Goal: Use online tool/utility: Utilize a website feature to perform a specific function

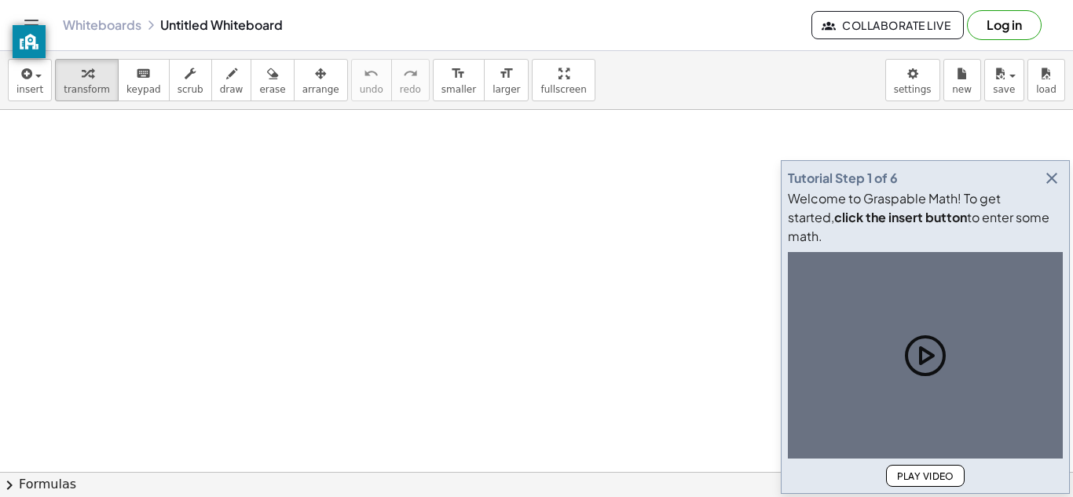
click at [1015, 37] on button "Log in" at bounding box center [1004, 25] width 75 height 30
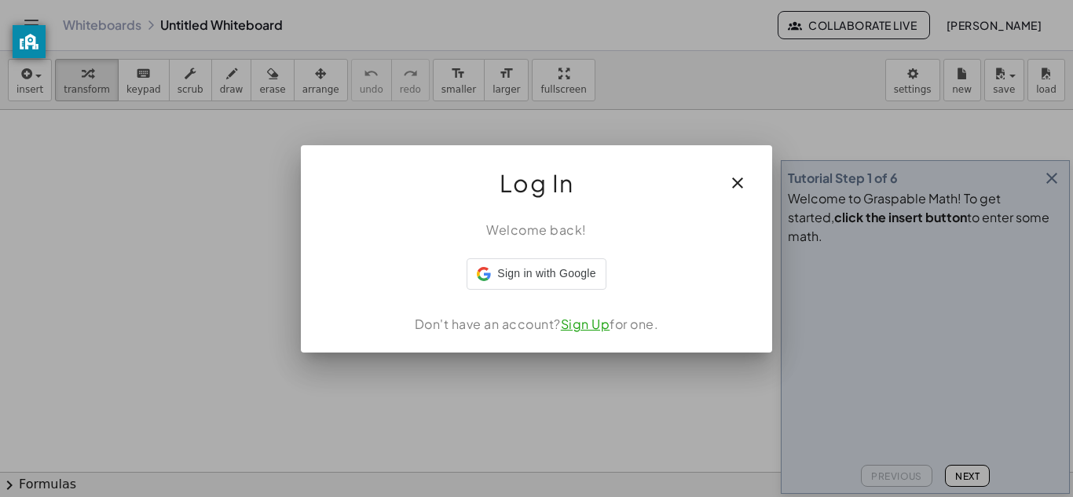
click at [732, 177] on icon "button" at bounding box center [737, 183] width 19 height 19
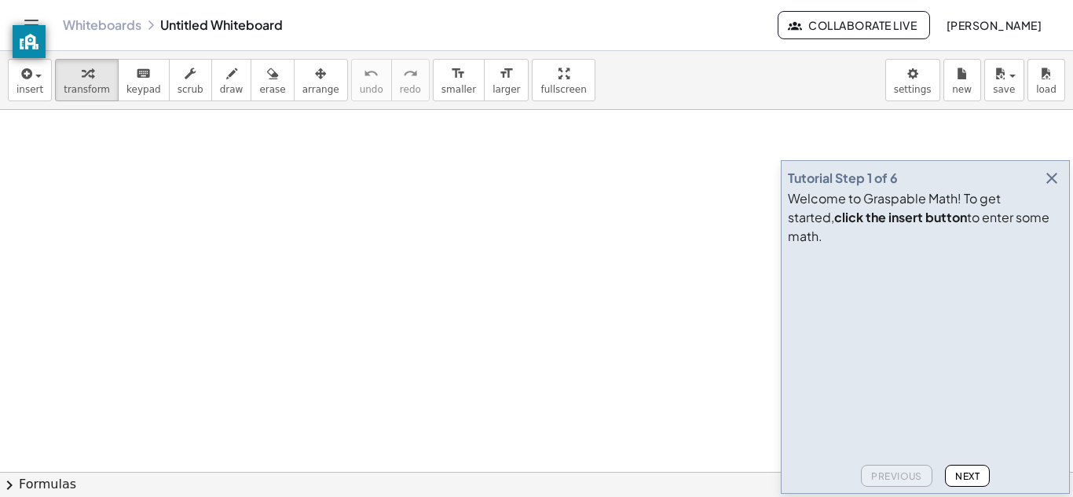
click at [1053, 188] on icon "button" at bounding box center [1051, 178] width 19 height 19
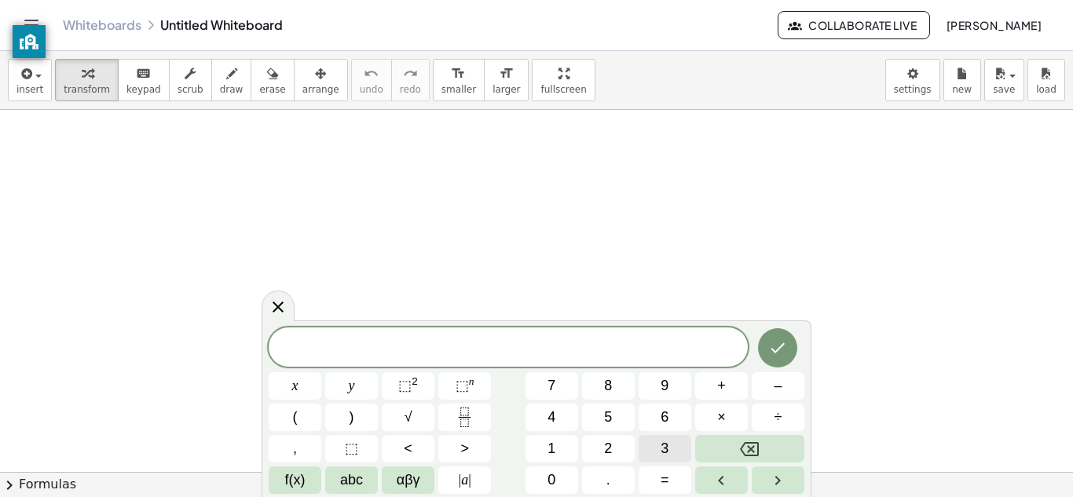
click at [661, 443] on span "3" at bounding box center [665, 448] width 8 height 21
click at [714, 416] on button "×" at bounding box center [721, 417] width 53 height 27
click at [544, 451] on button "1" at bounding box center [551, 448] width 53 height 27
click at [555, 482] on span "0" at bounding box center [551, 480] width 8 height 21
click at [732, 386] on button "+" at bounding box center [721, 385] width 53 height 27
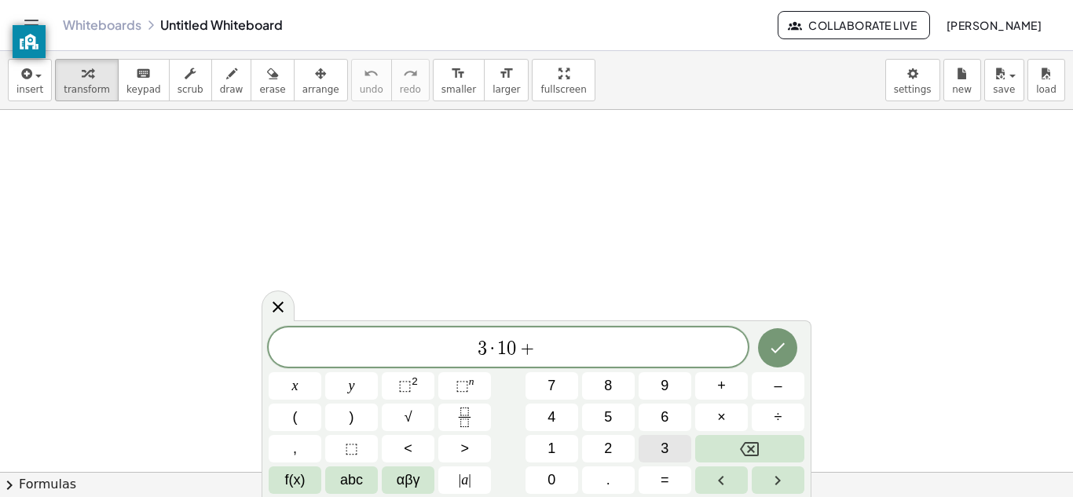
click at [661, 446] on span "3" at bounding box center [665, 448] width 8 height 21
click at [727, 390] on button "+" at bounding box center [721, 385] width 53 height 27
click at [744, 442] on icon "Backspace" at bounding box center [749, 449] width 19 height 19
click at [729, 419] on button "×" at bounding box center [721, 417] width 53 height 27
click at [557, 454] on button "1" at bounding box center [551, 448] width 53 height 27
